Goal: Check status: Check status

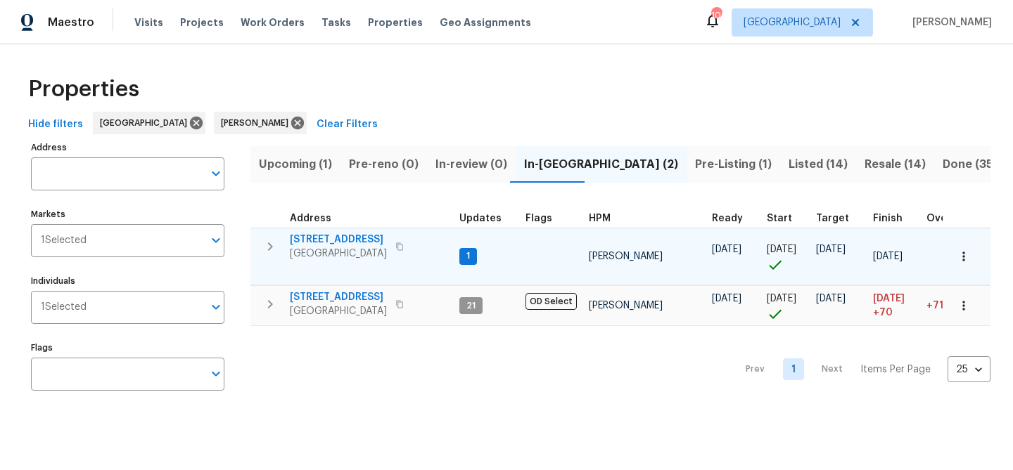
click at [312, 238] on span "[STREET_ADDRESS]" at bounding box center [338, 240] width 97 height 14
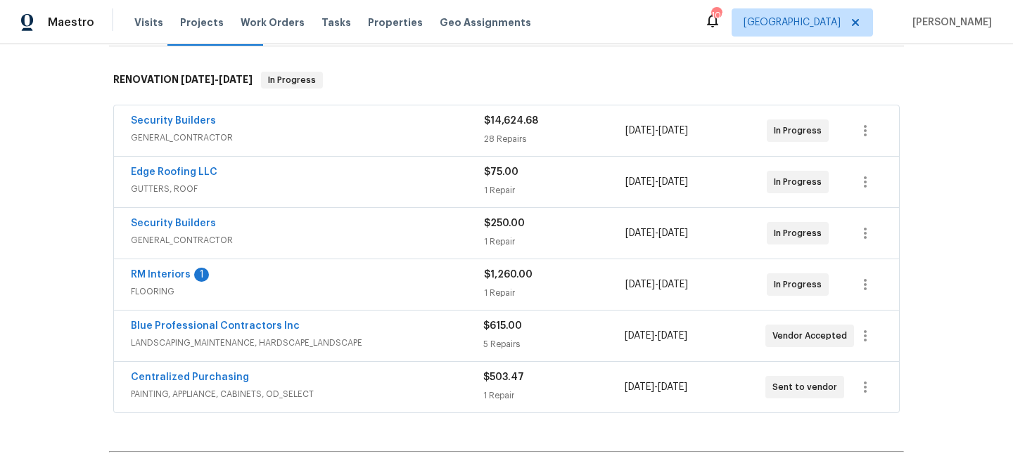
scroll to position [233, 0]
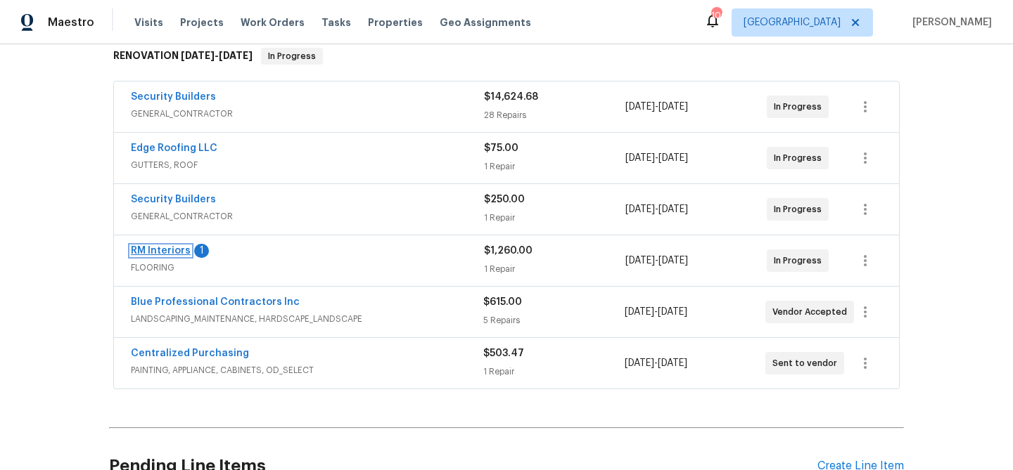
click at [167, 252] on link "RM Interiors" at bounding box center [161, 251] width 60 height 10
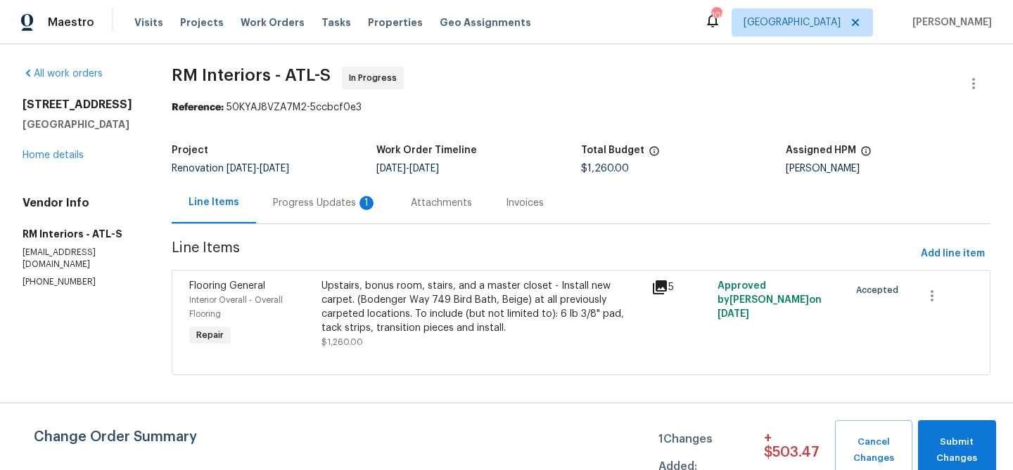
click at [348, 203] on div "Progress Updates 1" at bounding box center [325, 203] width 104 height 14
